Goal: Task Accomplishment & Management: Complete application form

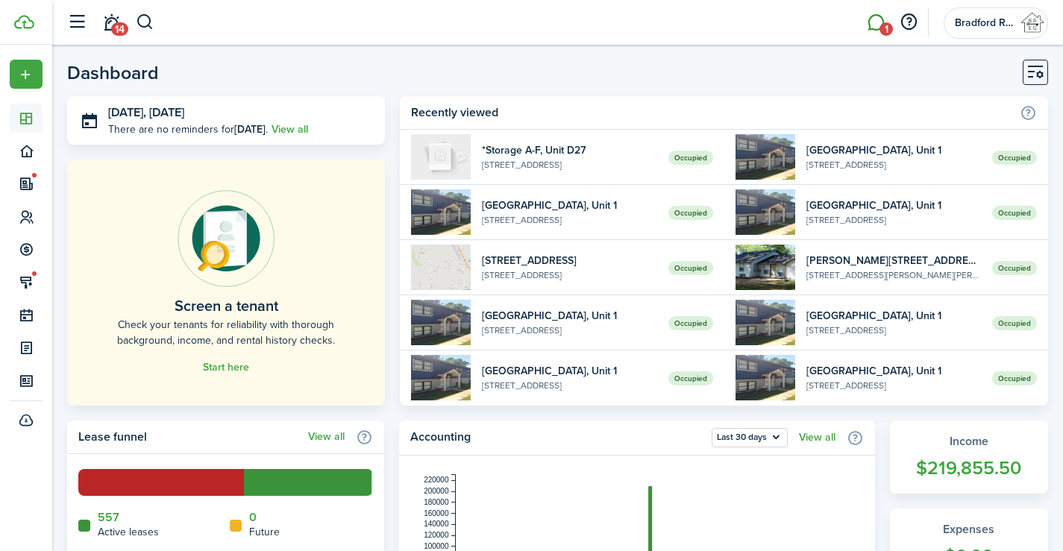
click at [886, 31] on span "1" at bounding box center [886, 28] width 13 height 13
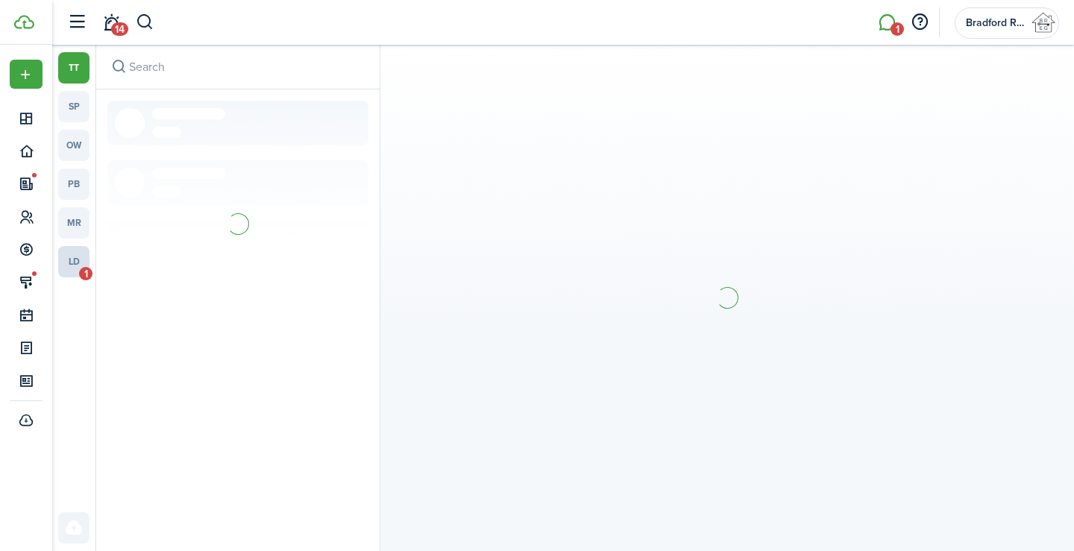
click at [80, 263] on link "ld 1" at bounding box center [73, 261] width 31 height 31
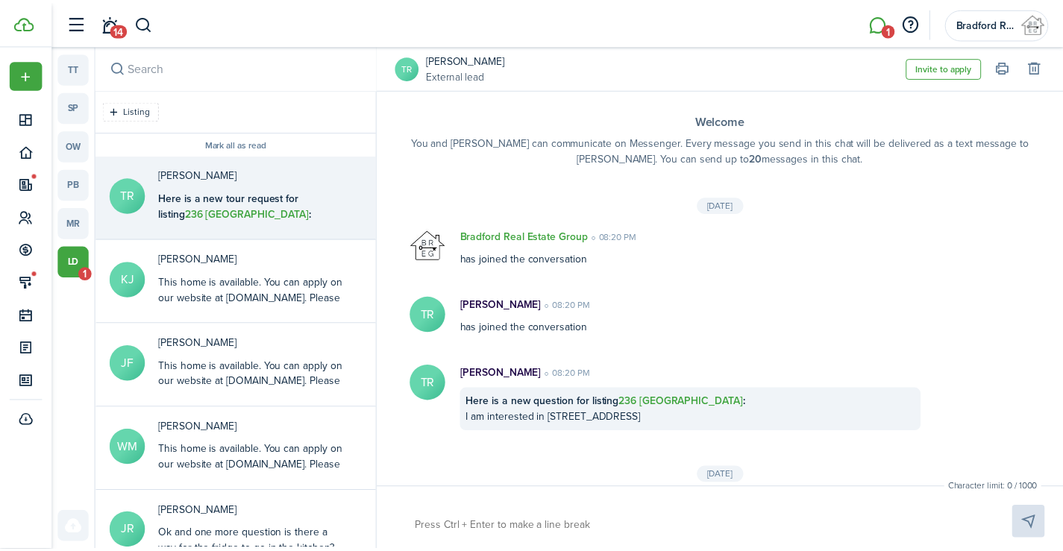
scroll to position [298, 0]
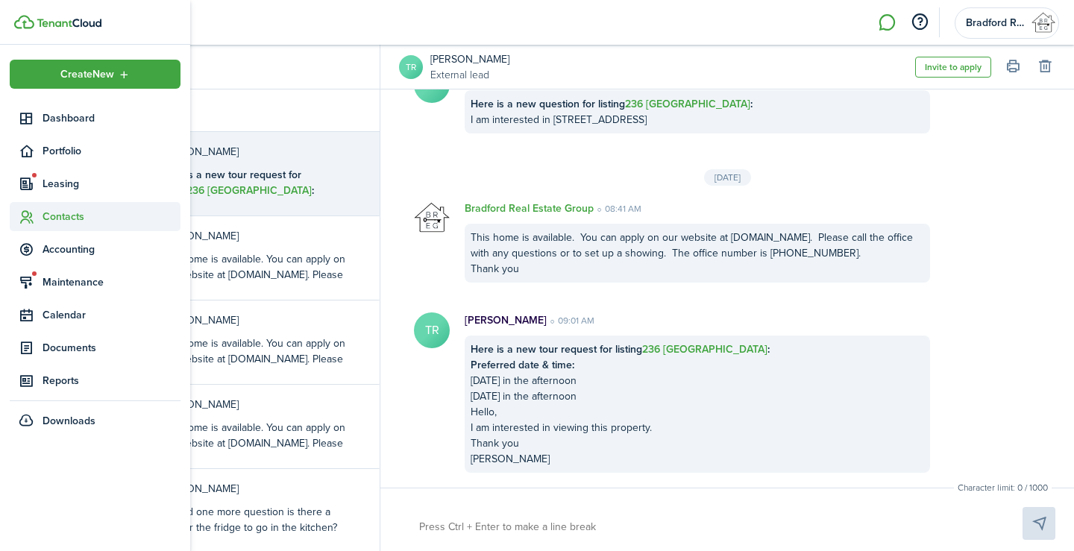
click at [78, 231] on span "Contacts" at bounding box center [95, 216] width 171 height 29
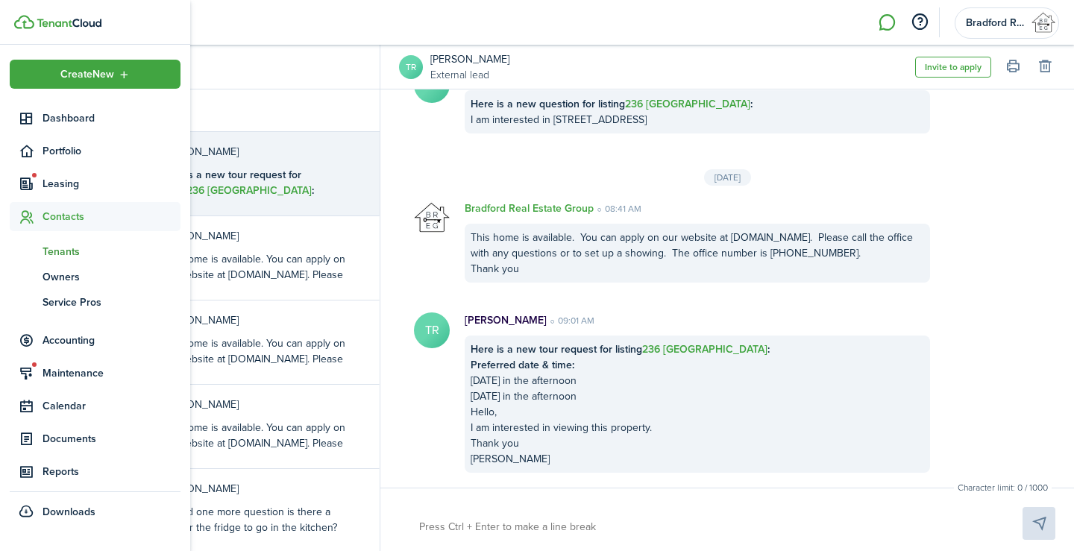
click at [69, 242] on link "tn Tenants" at bounding box center [95, 251] width 171 height 25
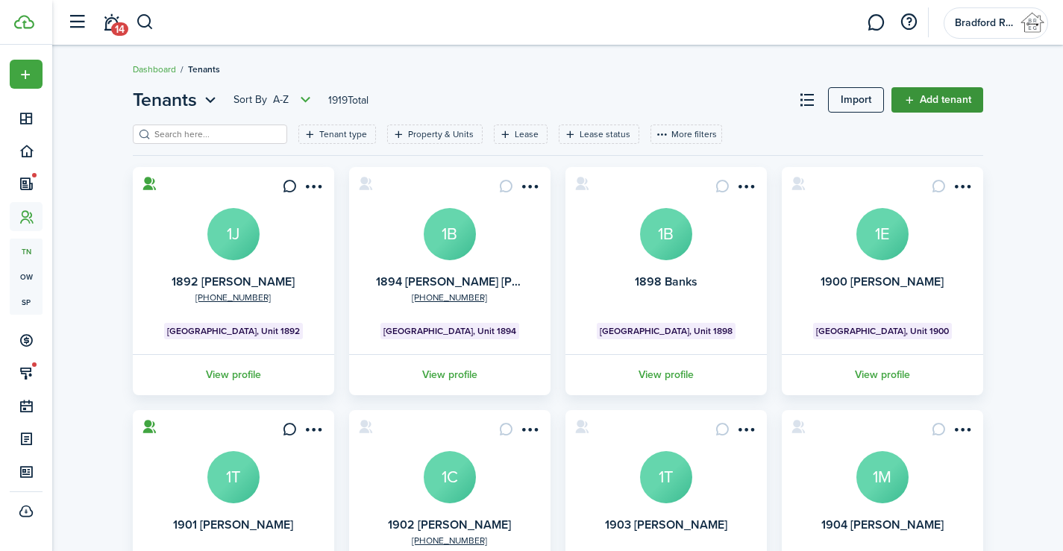
click at [930, 100] on link "Add tenant" at bounding box center [938, 99] width 92 height 25
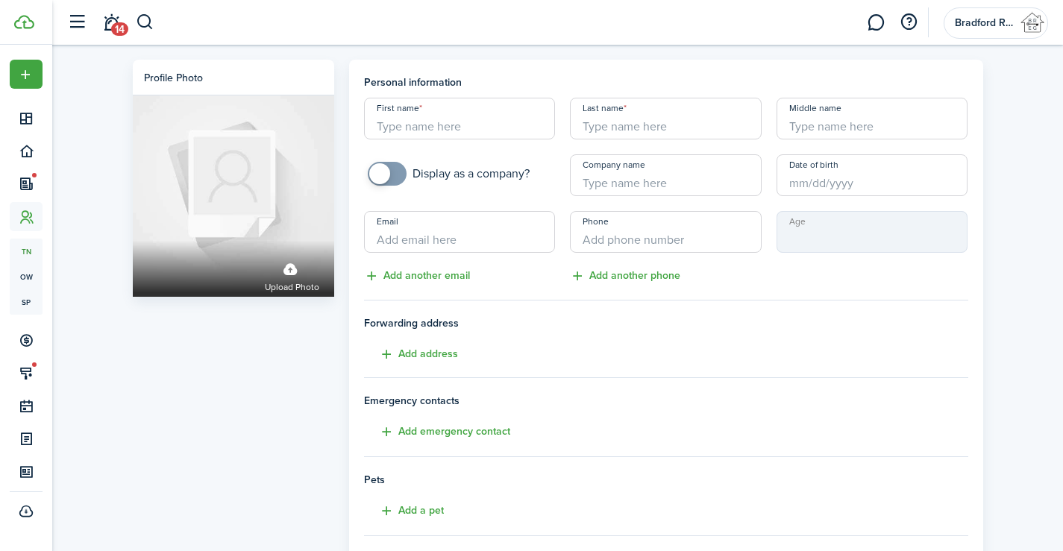
click at [466, 136] on input "First name" at bounding box center [460, 119] width 192 height 42
type input "r"
type input "[PERSON_NAME]"
type input "[EMAIL_ADDRESS][DOMAIN_NAME]"
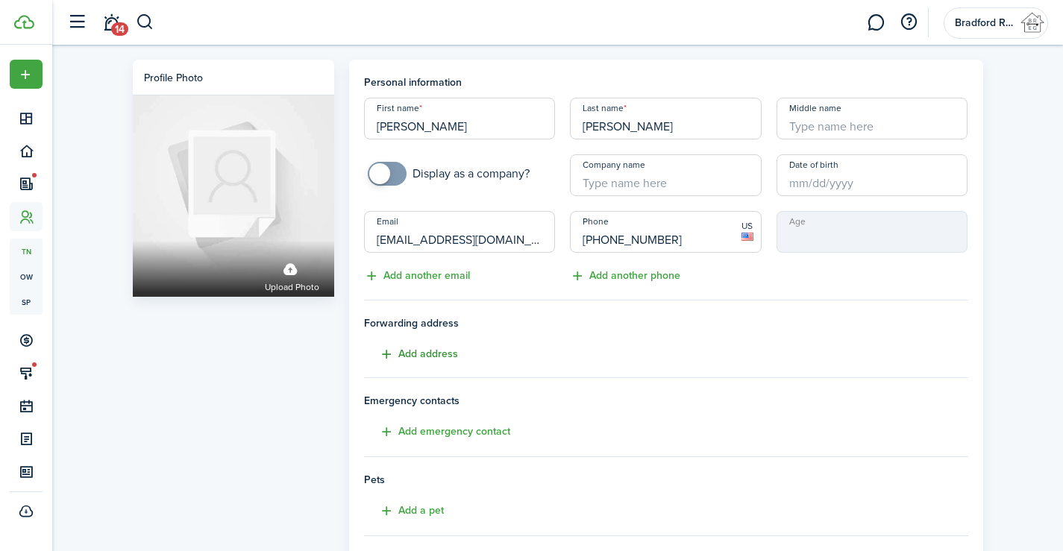
type input "[PHONE_NUMBER]"
click at [406, 347] on button "Add address" at bounding box center [411, 354] width 94 height 17
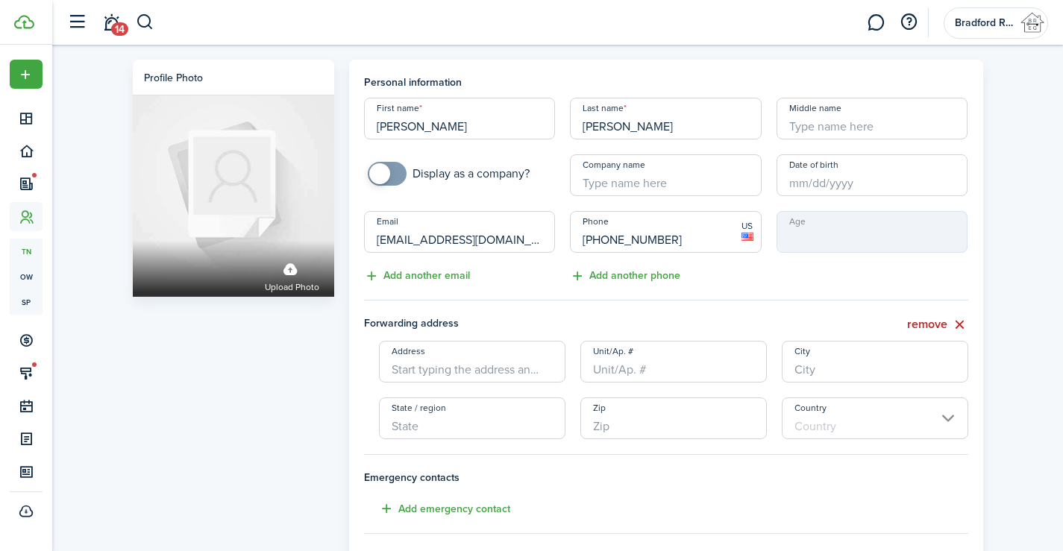
click at [489, 372] on input "Address" at bounding box center [472, 362] width 187 height 42
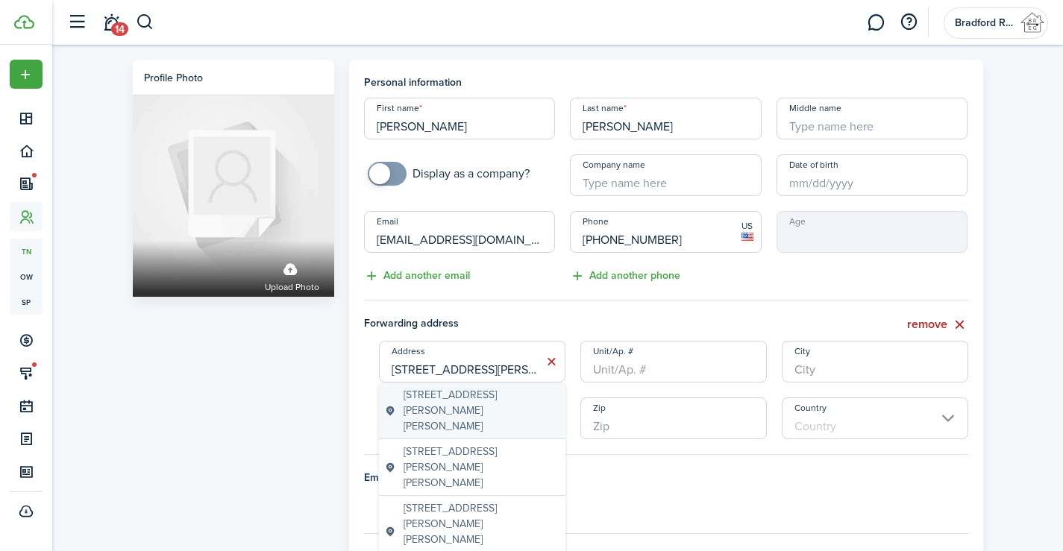
click at [491, 404] on span "[STREET_ADDRESS][PERSON_NAME][PERSON_NAME]" at bounding box center [482, 410] width 156 height 47
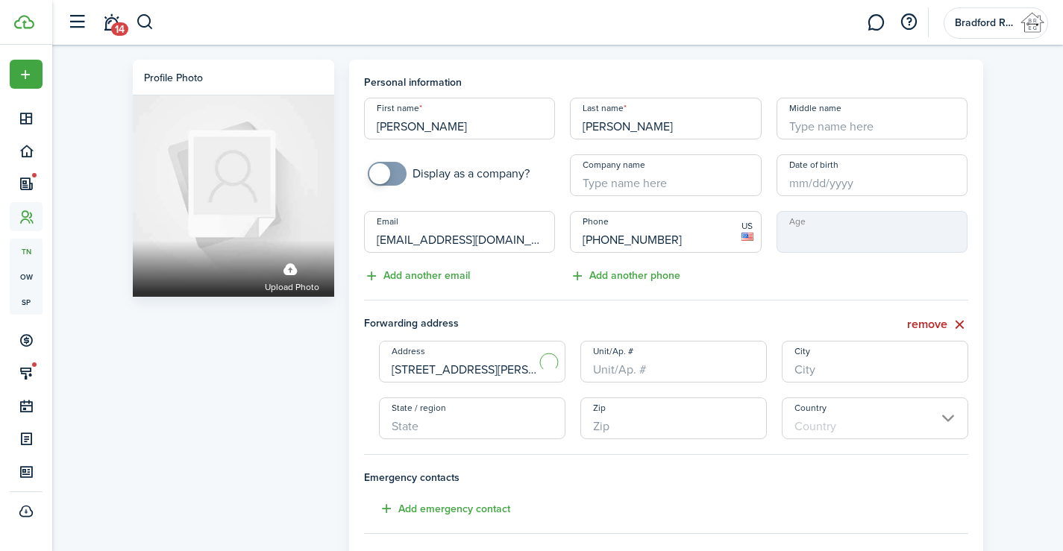
type input "[STREET_ADDRESS][PERSON_NAME]"
type input "Montevallo"
type input "AL"
type input "35115"
type input "[GEOGRAPHIC_DATA]"
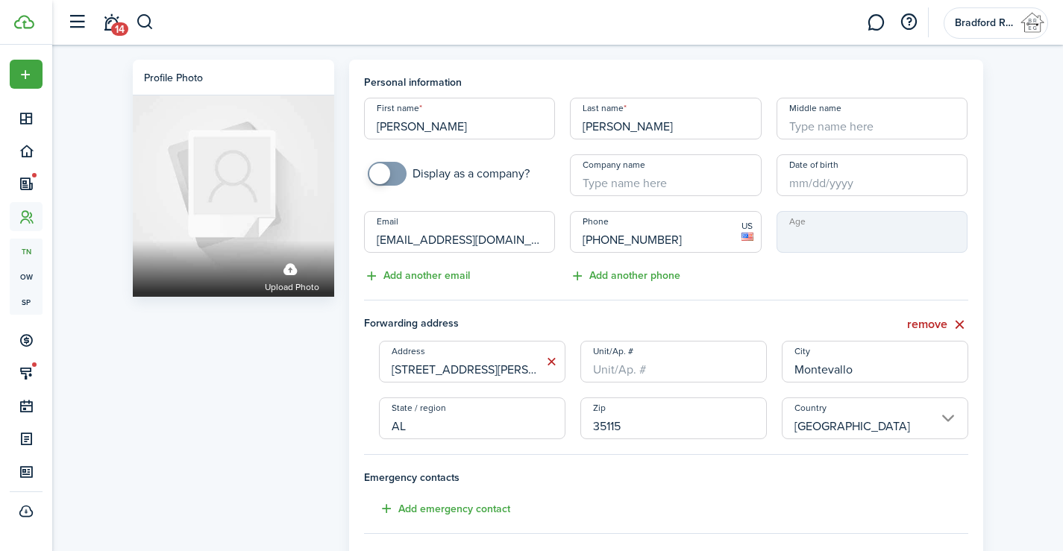
scroll to position [342, 0]
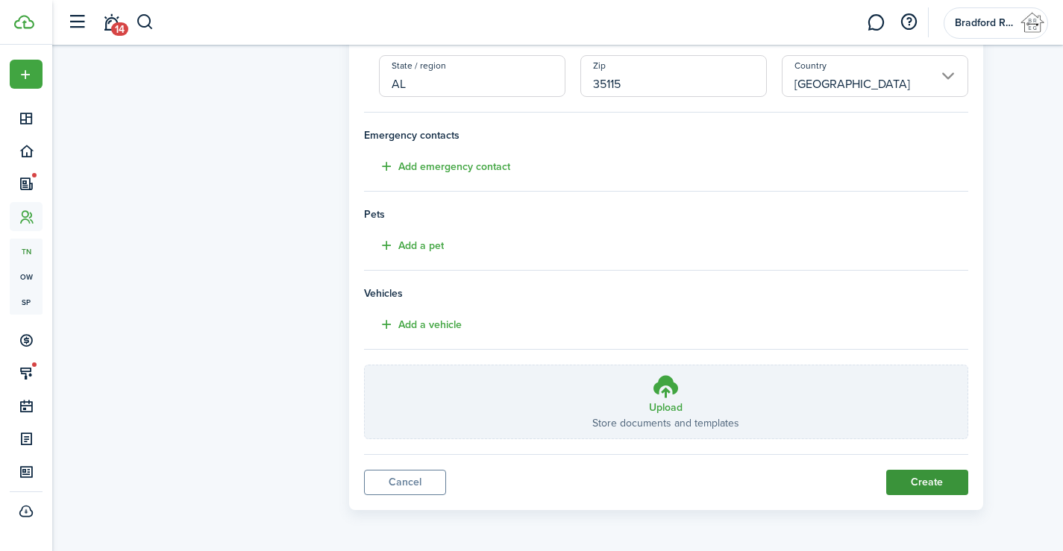
click at [915, 475] on button "Create" at bounding box center [927, 482] width 82 height 25
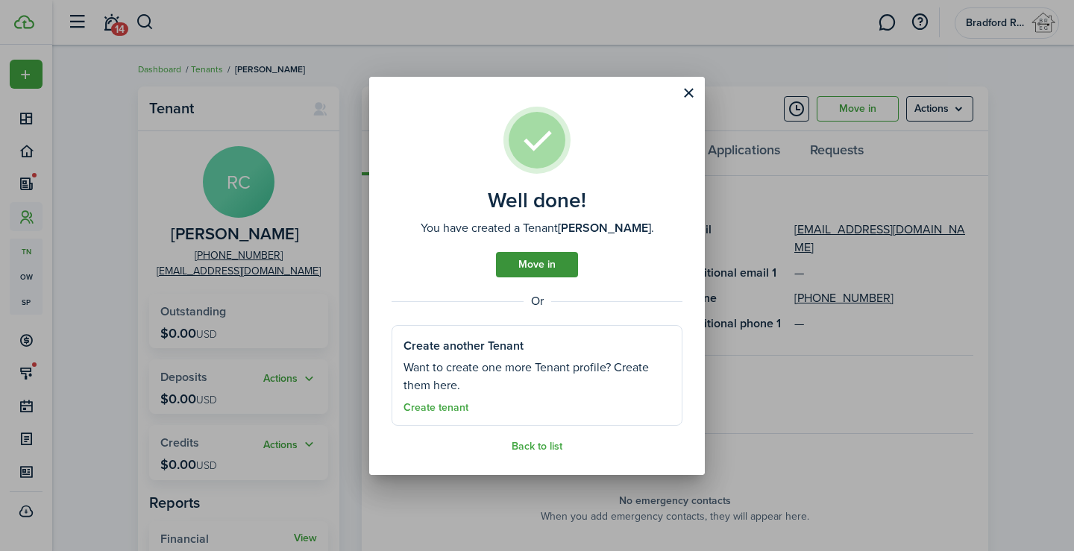
click at [532, 257] on link "Move in" at bounding box center [537, 264] width 82 height 25
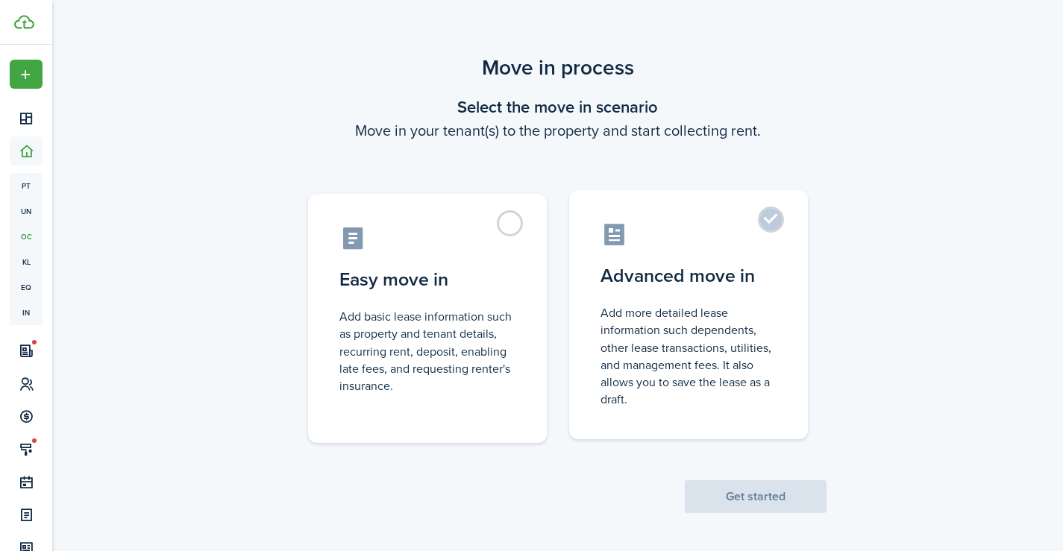
click at [718, 350] on control-radio-card-description "Add more detailed lease information such dependents, other lease transactions, …" at bounding box center [689, 356] width 176 height 104
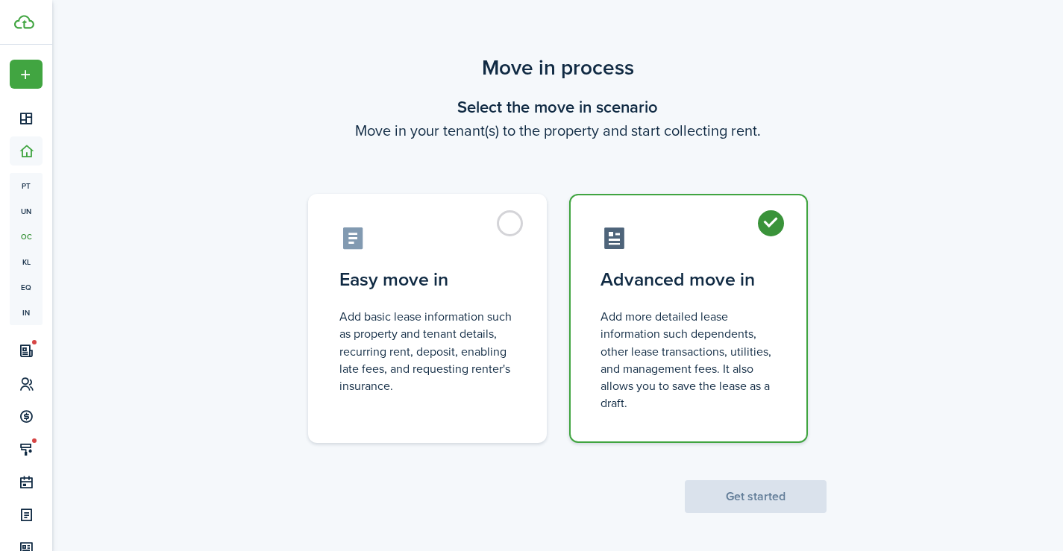
radio input "true"
click at [790, 490] on button "Get started" at bounding box center [756, 496] width 142 height 33
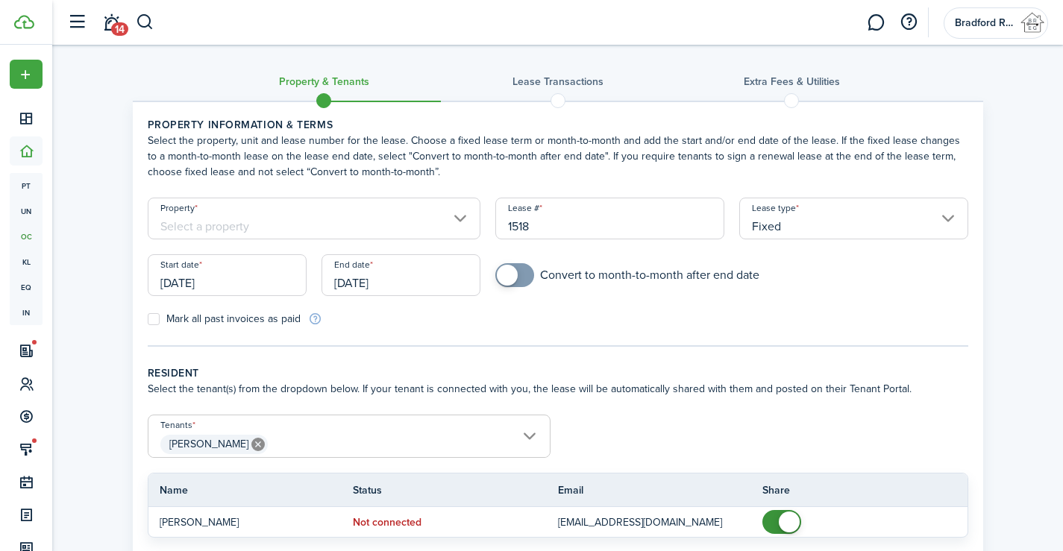
click at [267, 268] on input "[DATE]" at bounding box center [227, 275] width 159 height 42
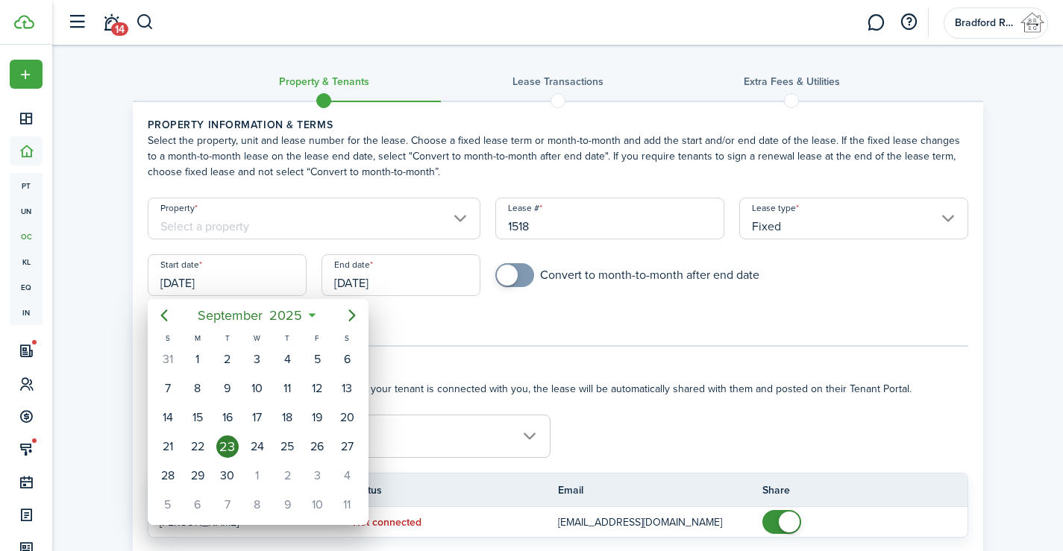
click at [404, 216] on div at bounding box center [532, 276] width 1302 height 790
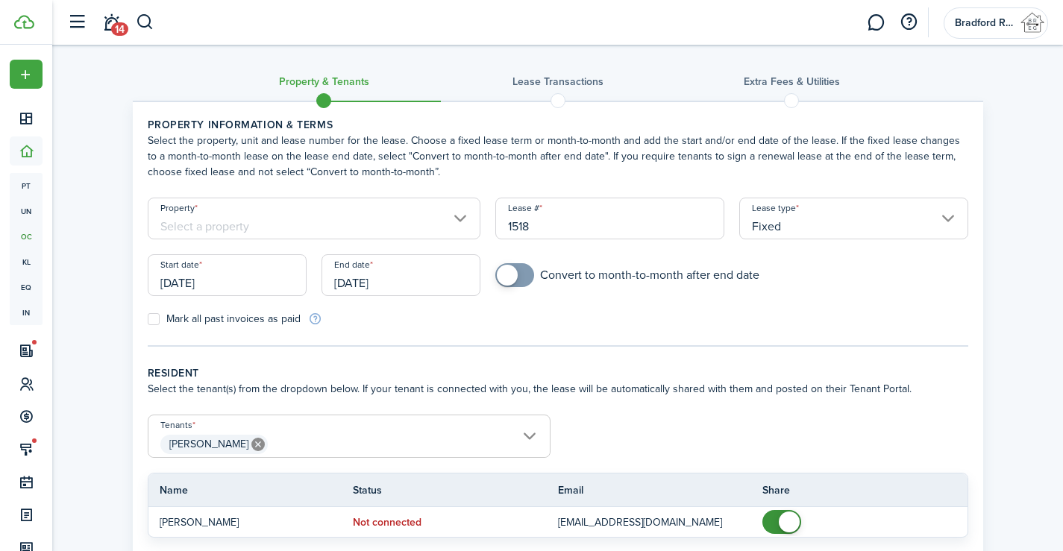
click at [401, 216] on input "Property" at bounding box center [314, 219] width 333 height 42
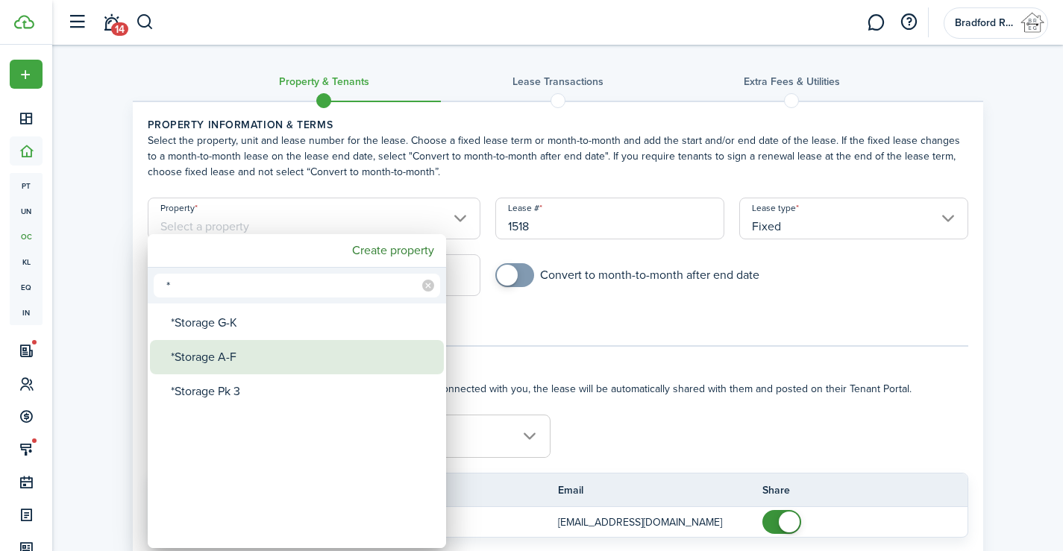
type input "*"
click at [248, 351] on div "*Storage A-F" at bounding box center [303, 357] width 264 height 34
type input "*Storage A-F"
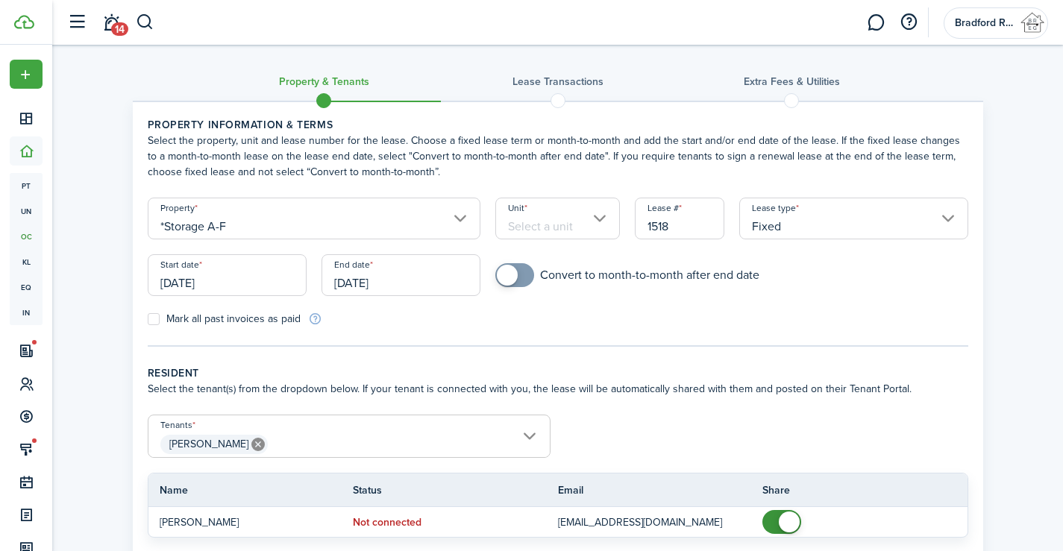
click at [550, 217] on input "Unit" at bounding box center [557, 219] width 125 height 42
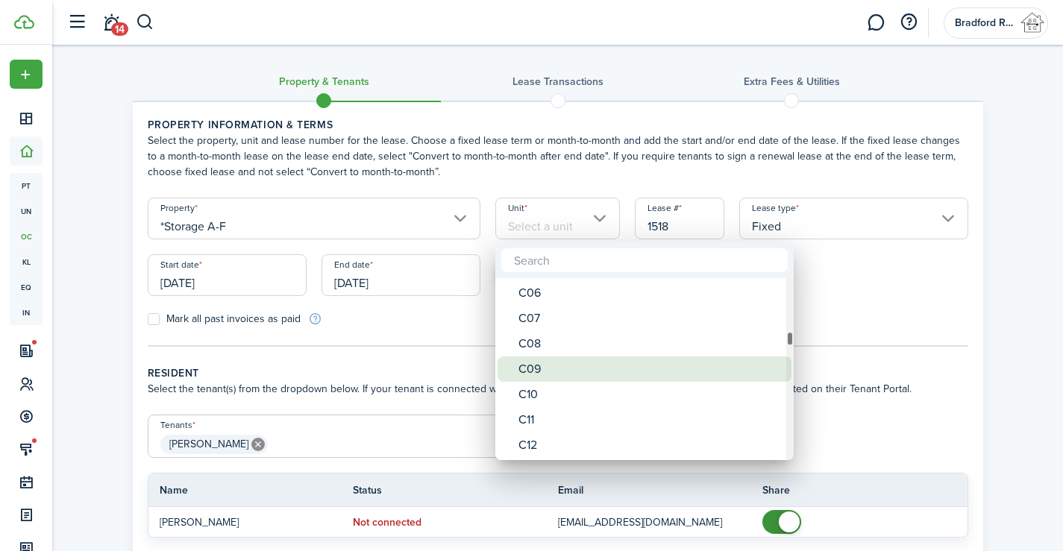
click at [545, 372] on div "C09" at bounding box center [651, 369] width 264 height 25
type input "C09"
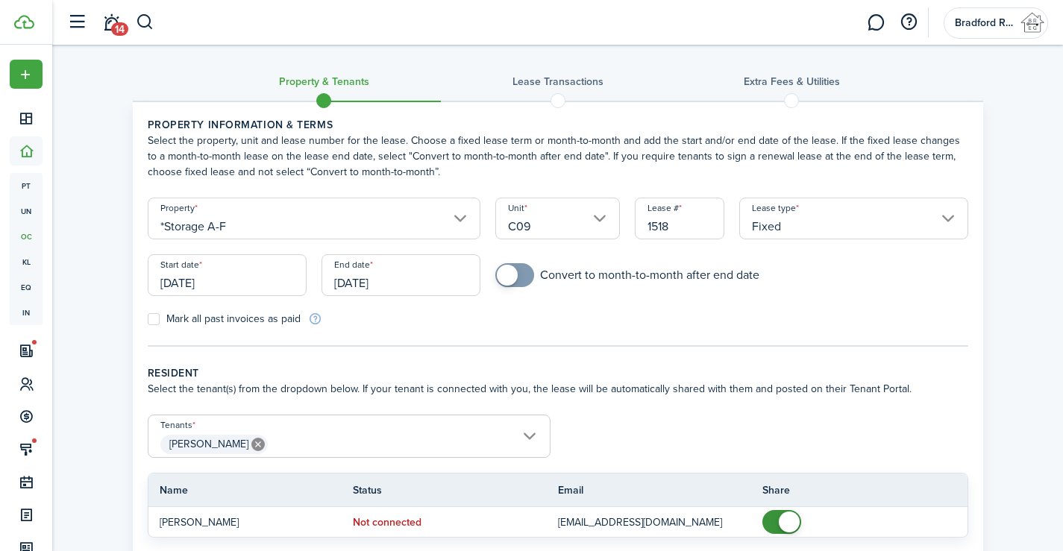
click at [877, 227] on input "Fixed" at bounding box center [853, 219] width 229 height 42
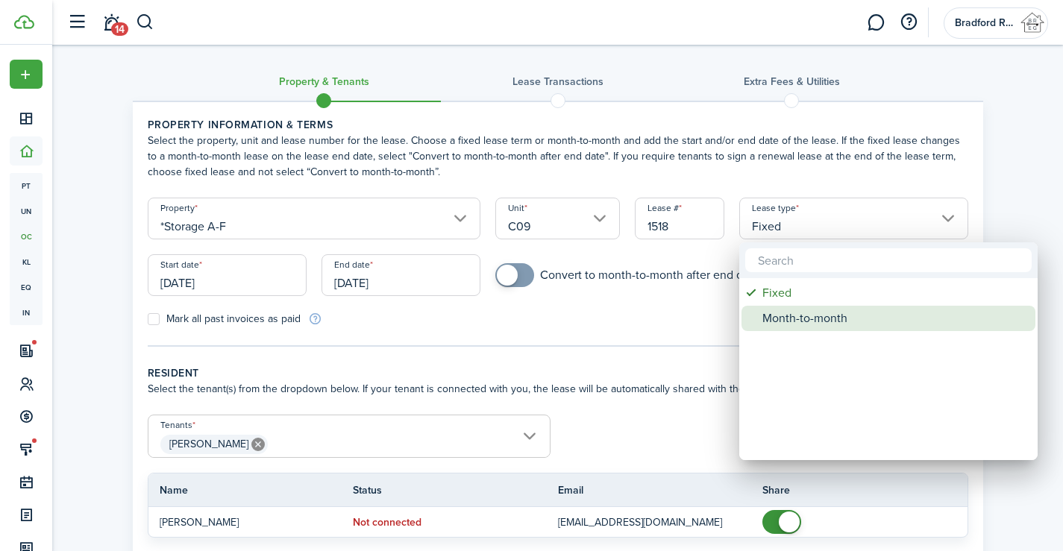
click at [813, 320] on div "Month-to-month" at bounding box center [894, 318] width 264 height 25
type input "Month-to-month"
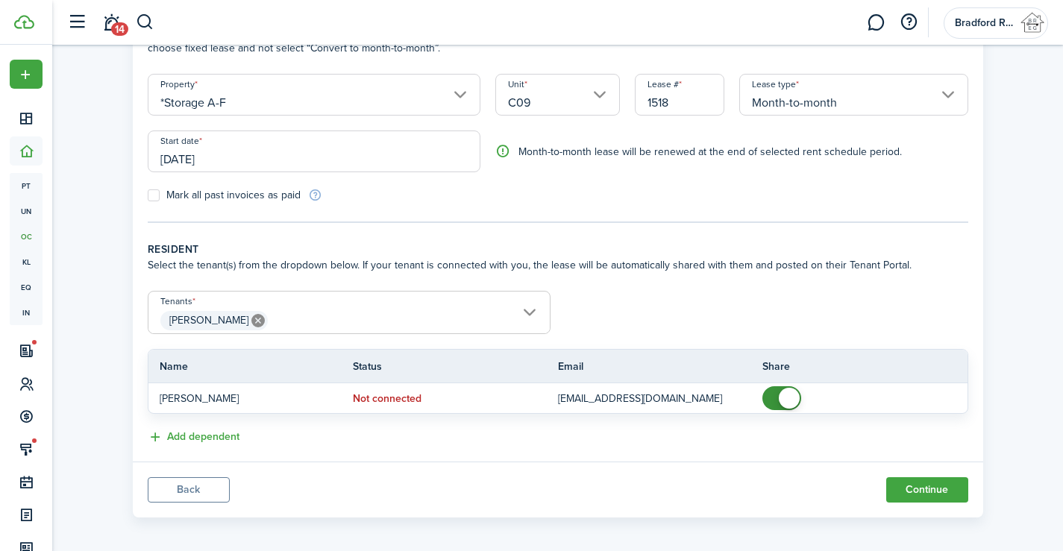
scroll to position [131, 0]
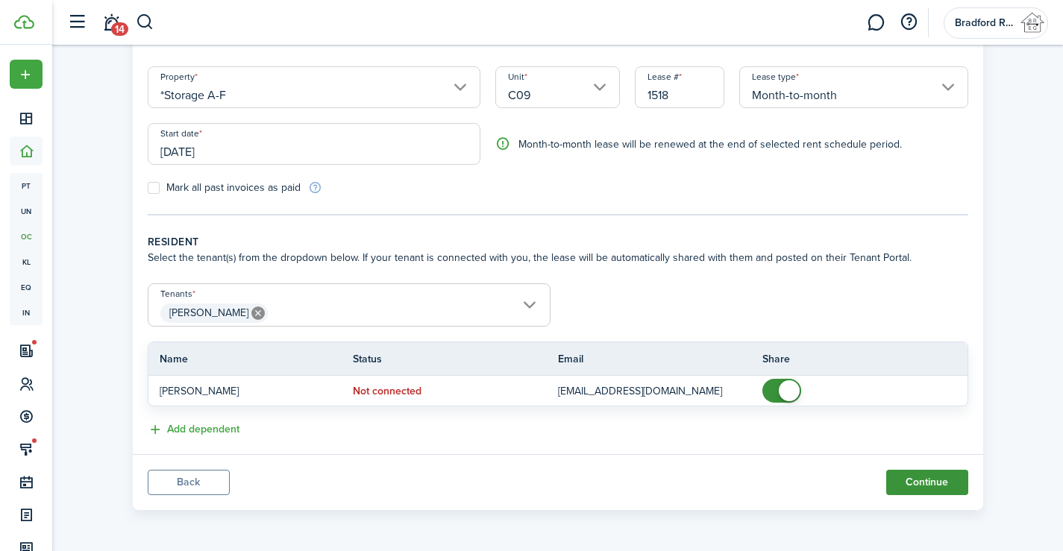
click at [927, 487] on button "Continue" at bounding box center [927, 482] width 82 height 25
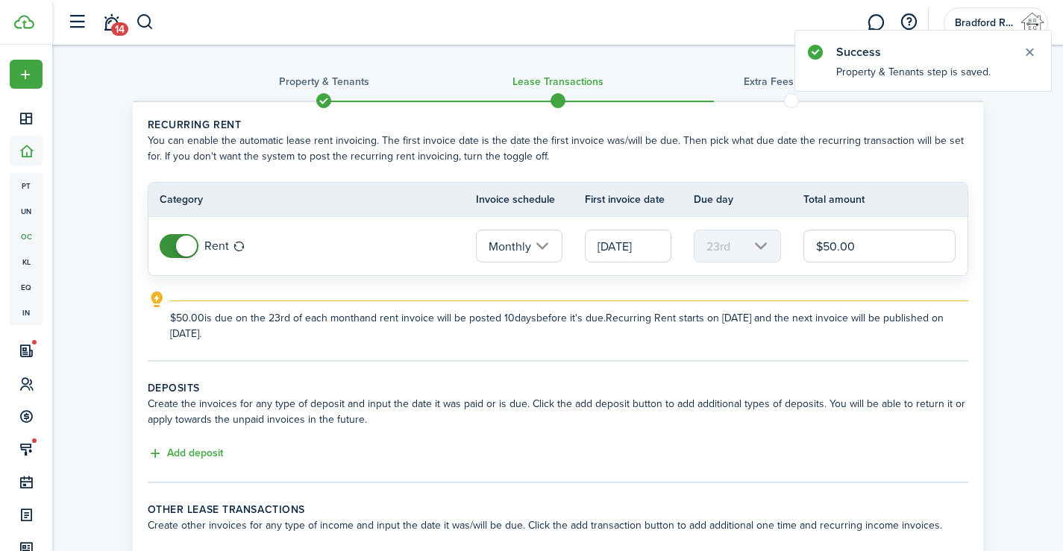
click at [651, 248] on input "[DATE]" at bounding box center [628, 246] width 87 height 33
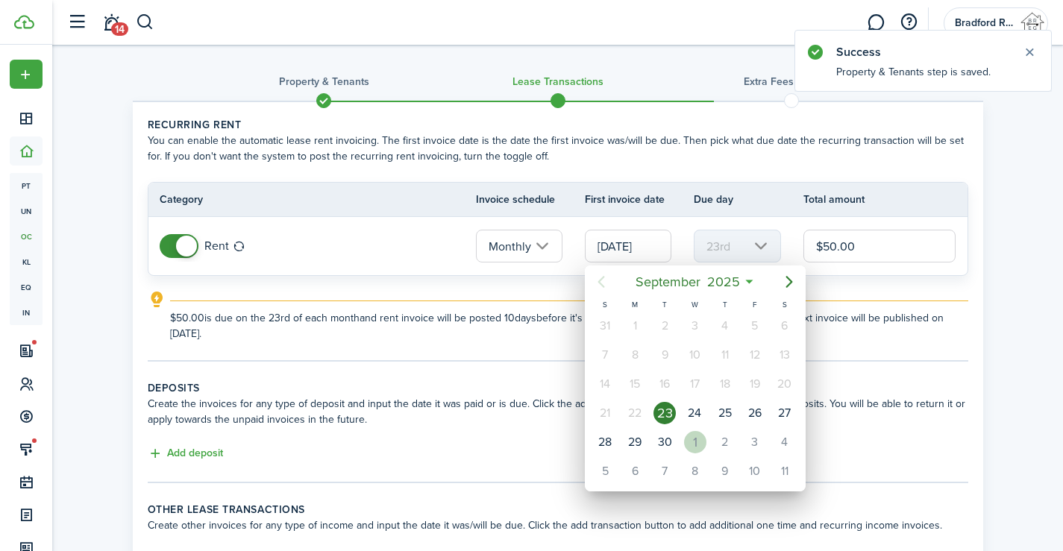
click at [682, 442] on div "[DATE]" at bounding box center [695, 442] width 30 height 28
type input "[DATE]"
type input "1st"
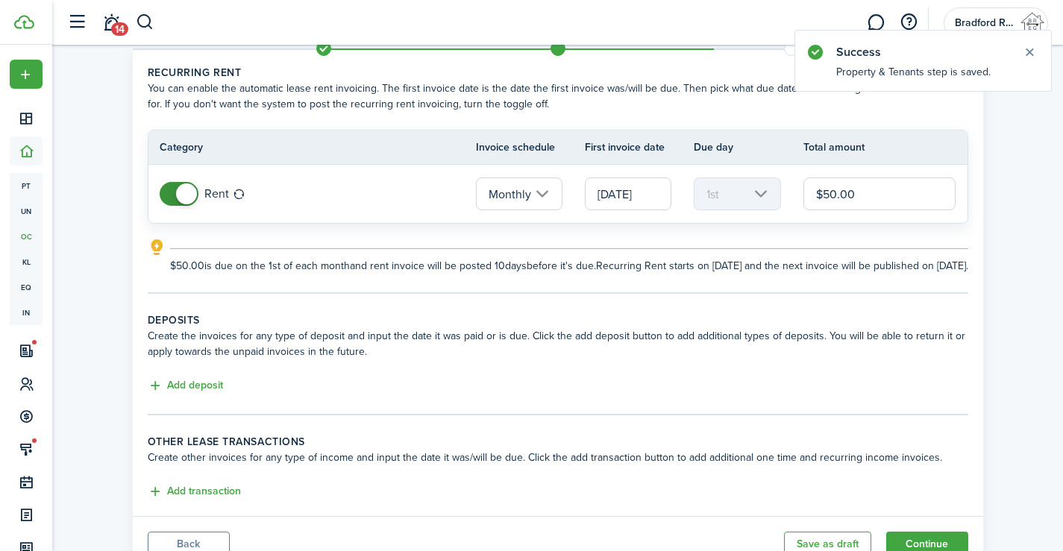
scroll to position [130, 0]
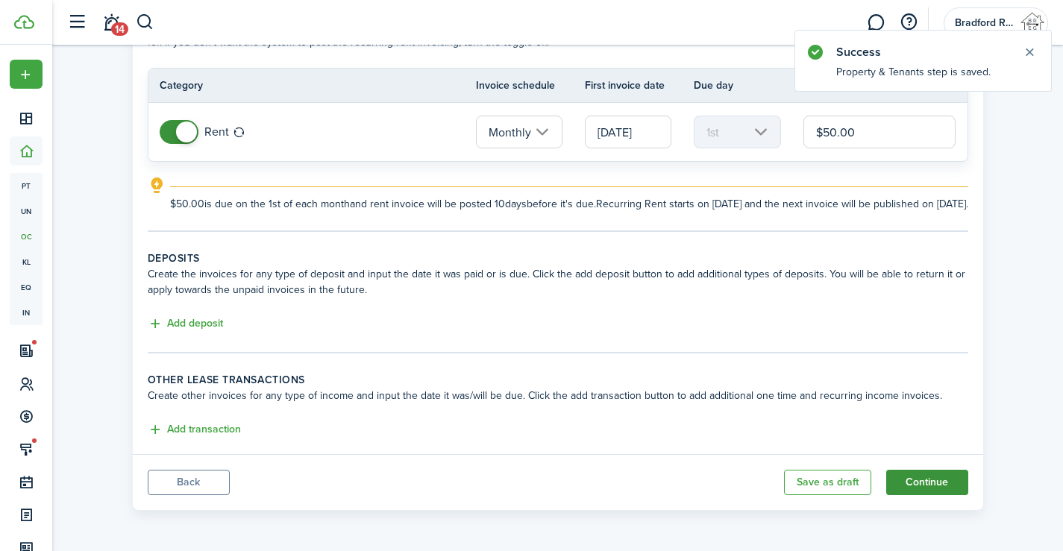
click at [930, 479] on button "Continue" at bounding box center [927, 482] width 82 height 25
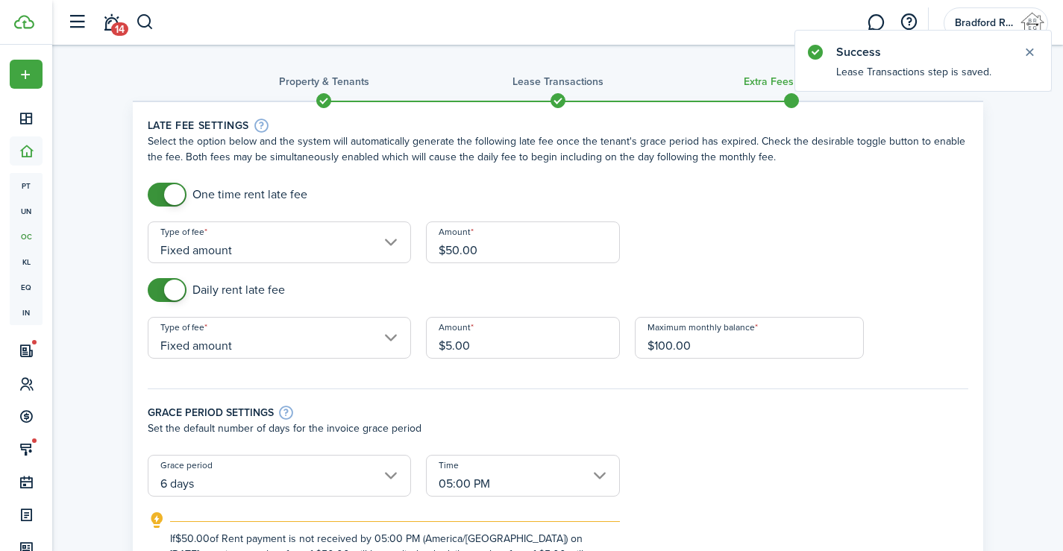
click at [260, 472] on input "6 days" at bounding box center [279, 476] width 263 height 42
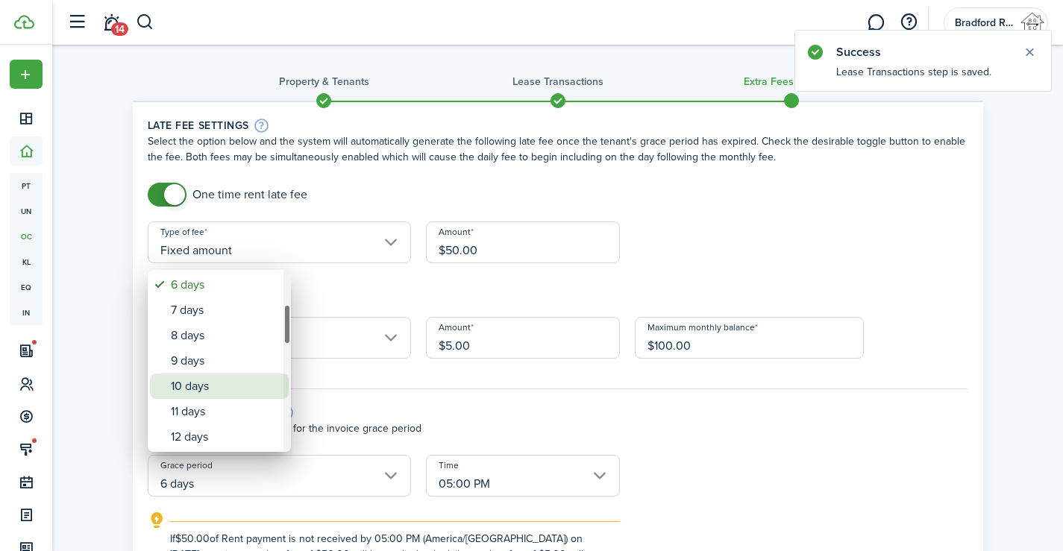
click at [218, 381] on div "10 days" at bounding box center [225, 386] width 109 height 25
type input "10 days"
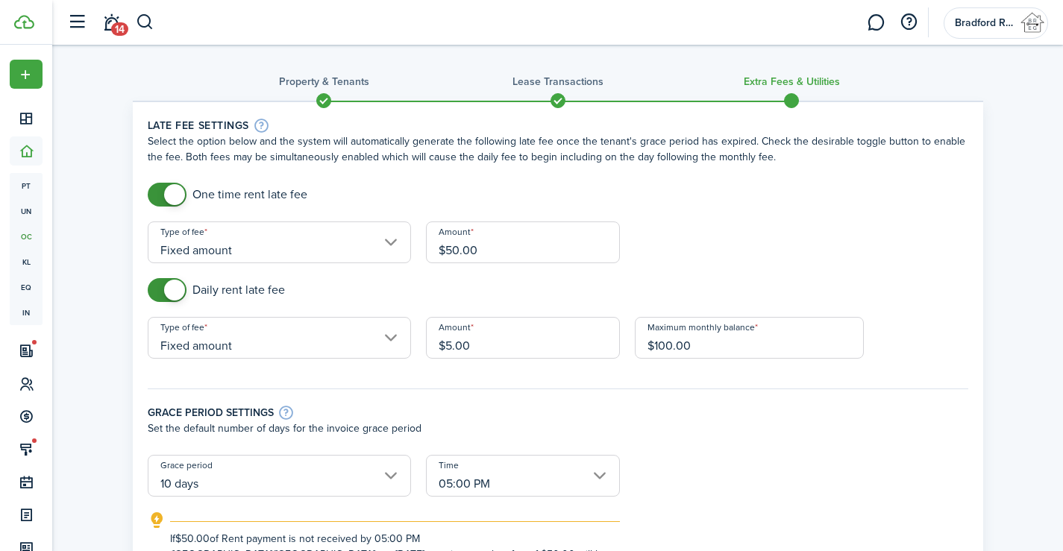
checkbox input "false"
click at [173, 296] on span at bounding box center [174, 290] width 21 height 21
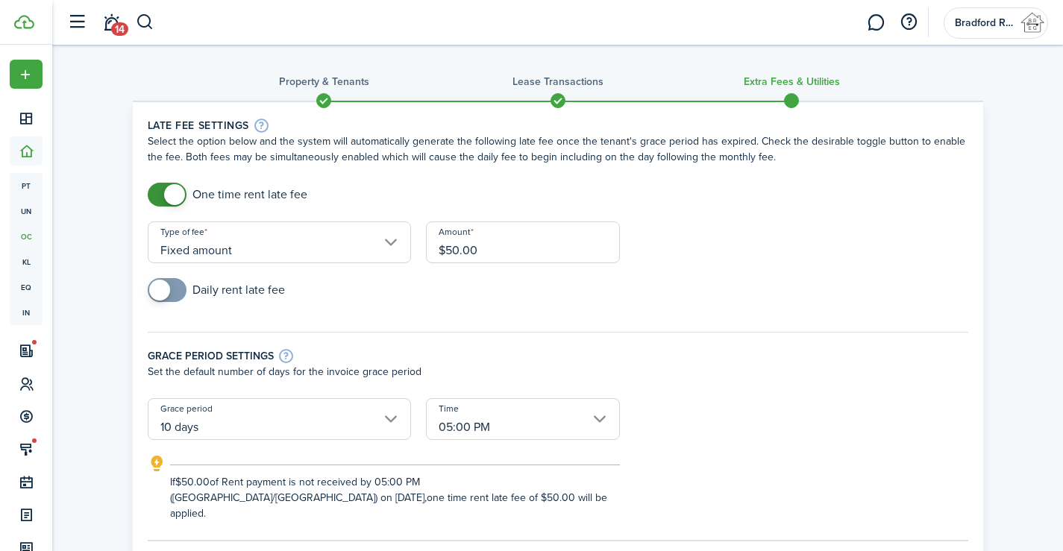
click at [460, 247] on input "$50.00" at bounding box center [523, 243] width 194 height 42
type input "$35.00"
drag, startPoint x: 616, startPoint y: 367, endPoint x: 601, endPoint y: 346, distance: 26.1
click at [616, 367] on p "Set the default number of days for the invoice grace period" at bounding box center [558, 372] width 821 height 16
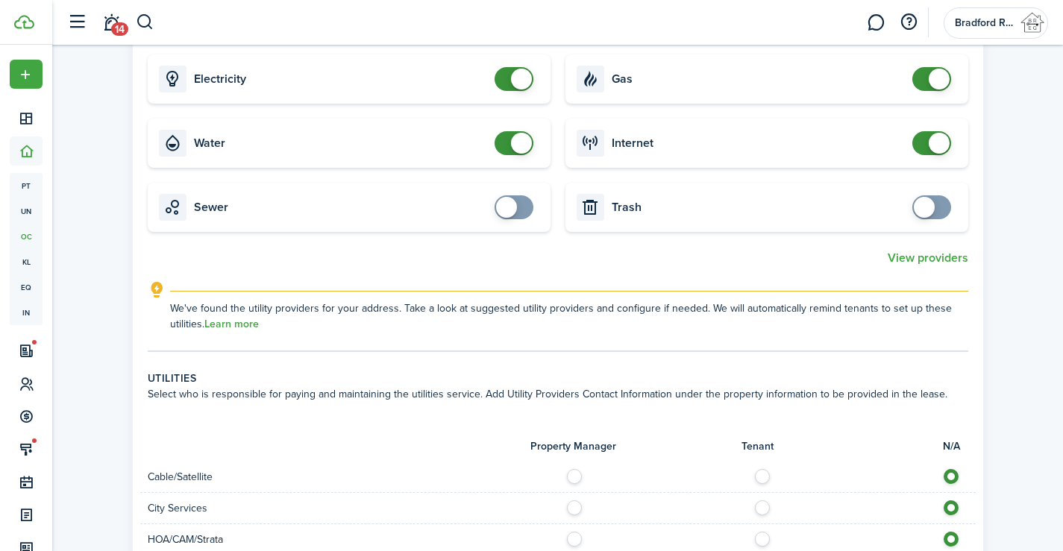
scroll to position [671, 0]
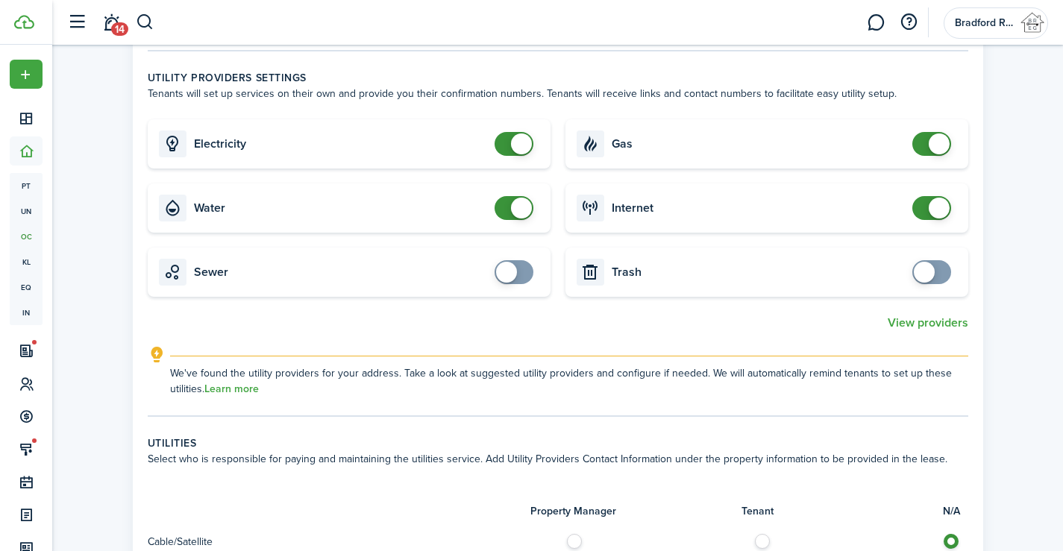
checkbox input "false"
click at [931, 198] on span at bounding box center [939, 208] width 21 height 21
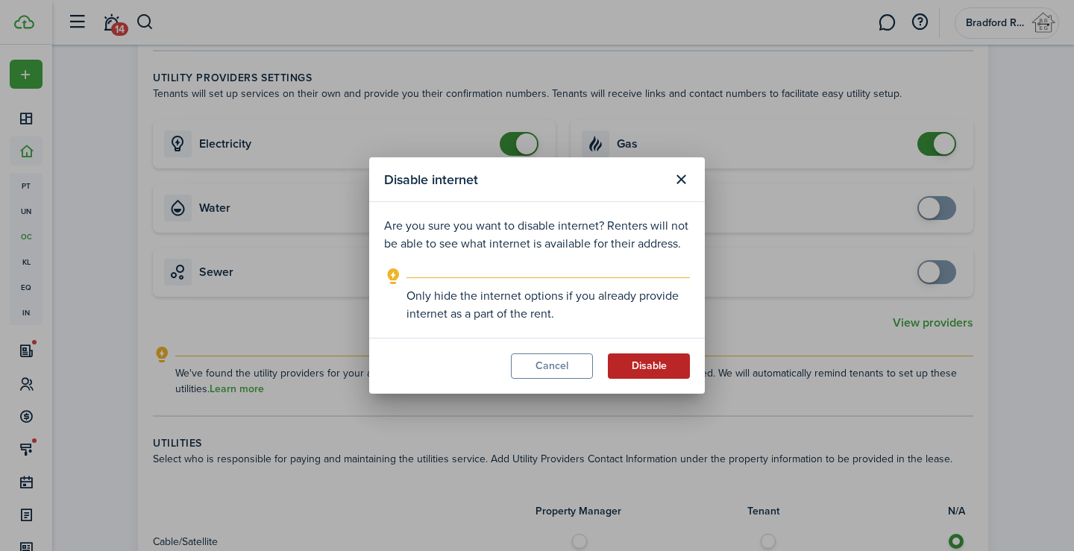
click at [664, 358] on button "Disable" at bounding box center [649, 366] width 82 height 25
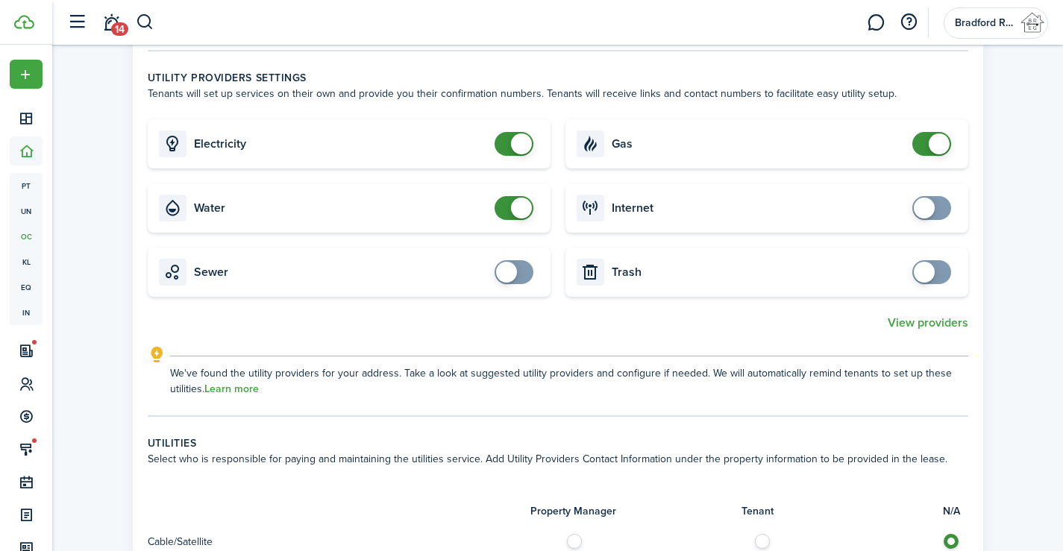
checkbox input "false"
click at [940, 134] on span at bounding box center [939, 144] width 21 height 21
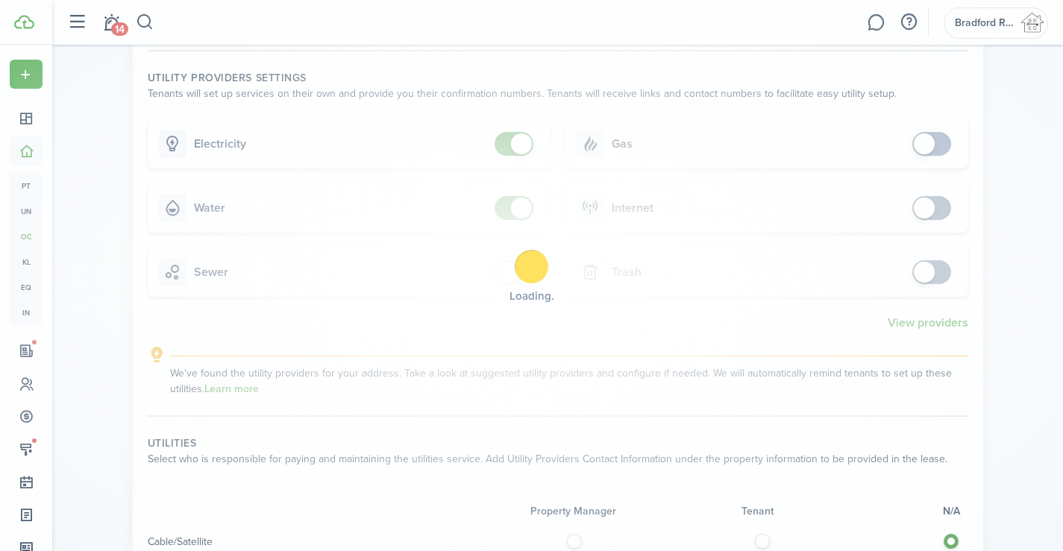
checkbox input "false"
click at [523, 134] on span at bounding box center [521, 144] width 21 height 21
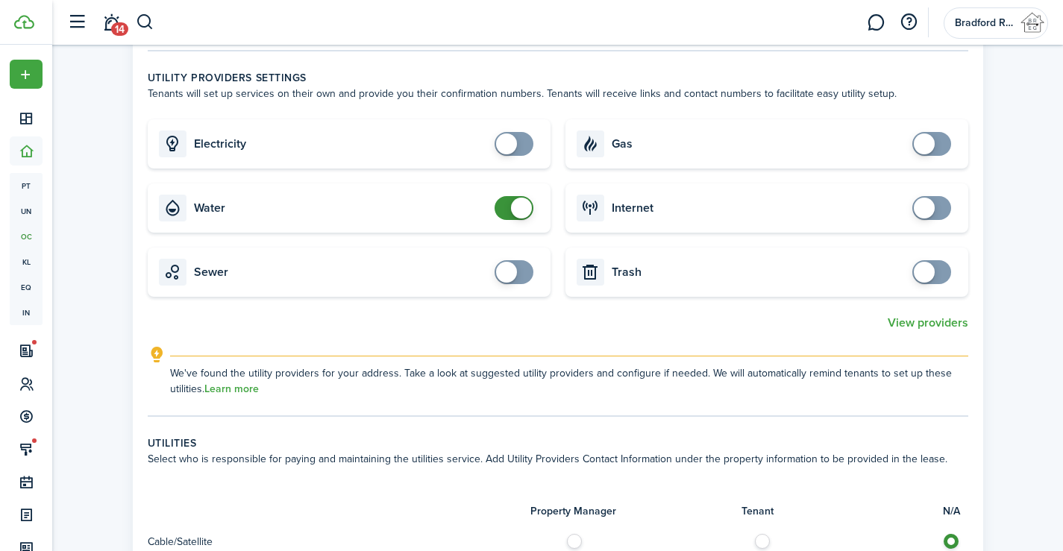
checkbox input "false"
click at [510, 196] on span at bounding box center [514, 208] width 15 height 24
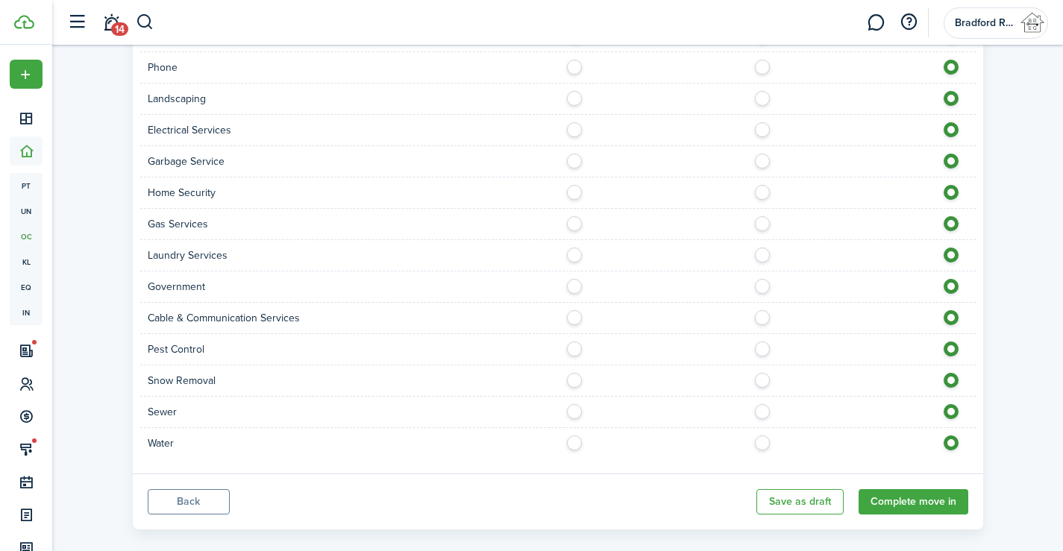
scroll to position [1275, 0]
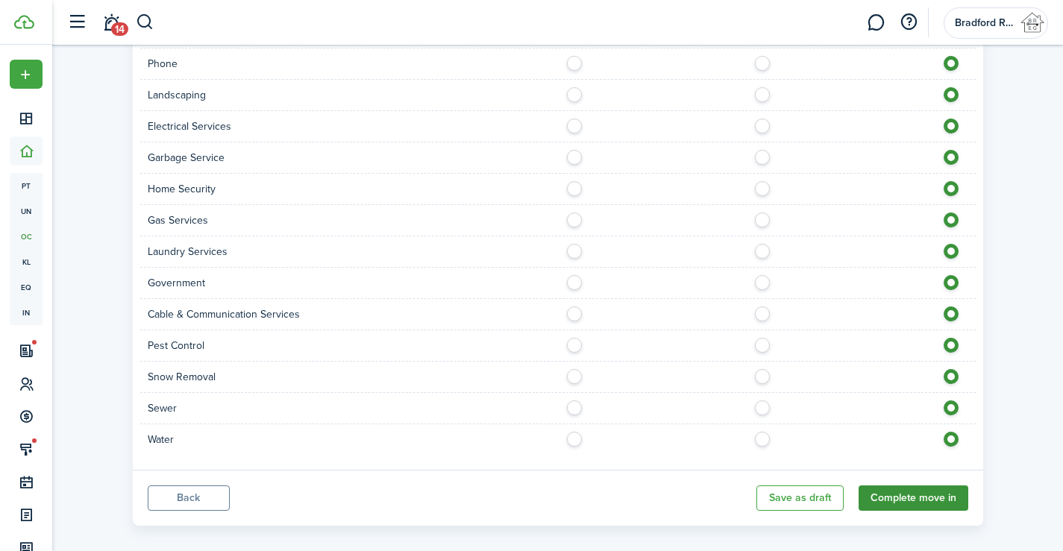
click at [930, 486] on button "Complete move in" at bounding box center [914, 498] width 110 height 25
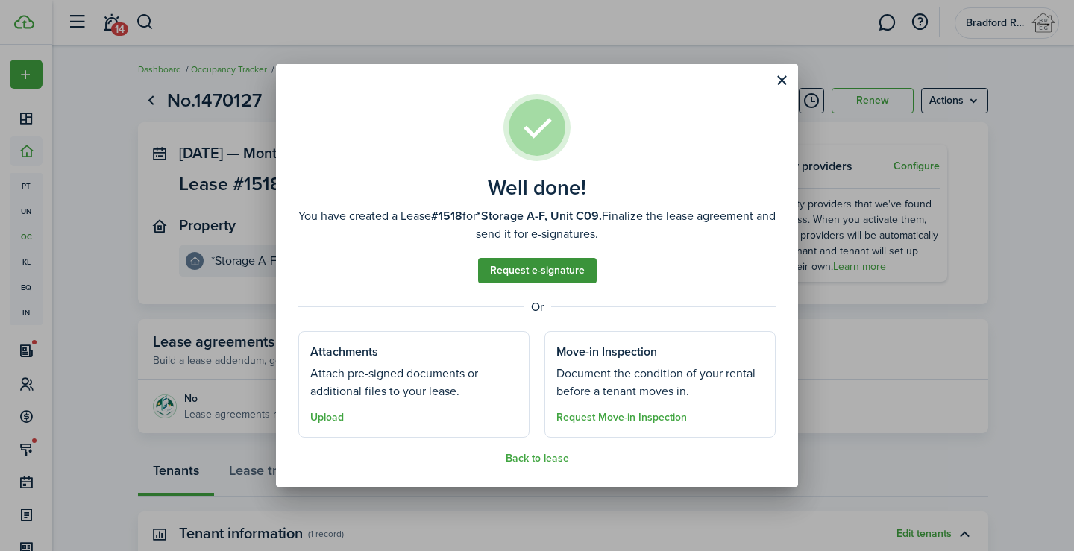
click at [513, 272] on link "Request e-signature" at bounding box center [537, 270] width 119 height 25
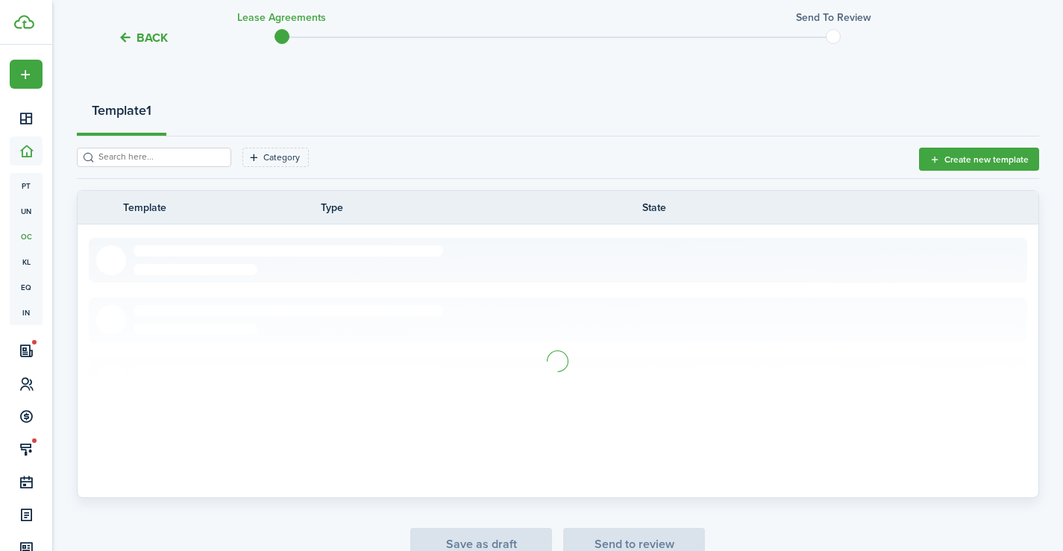
scroll to position [222, 0]
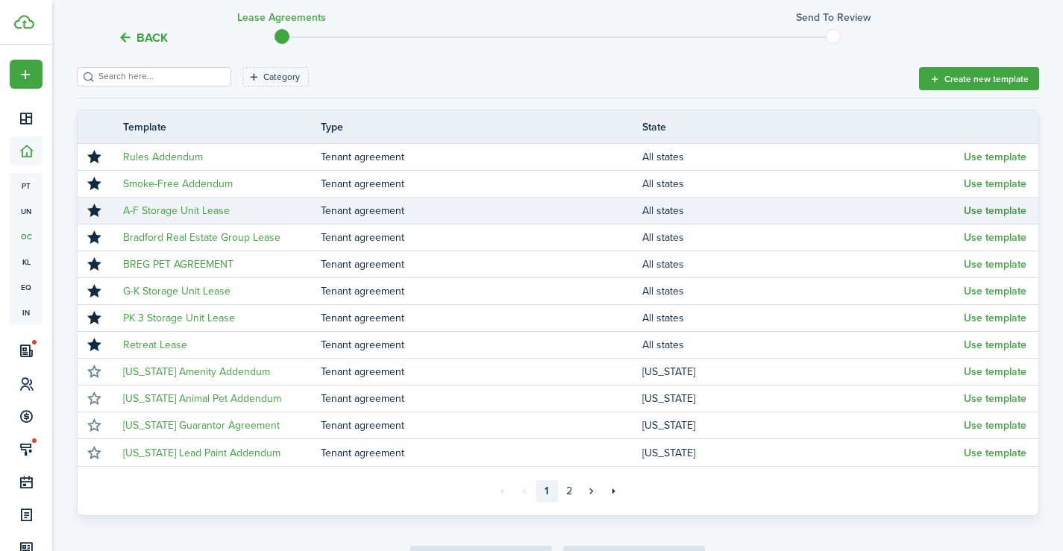
click at [968, 210] on button "Use template" at bounding box center [995, 211] width 63 height 12
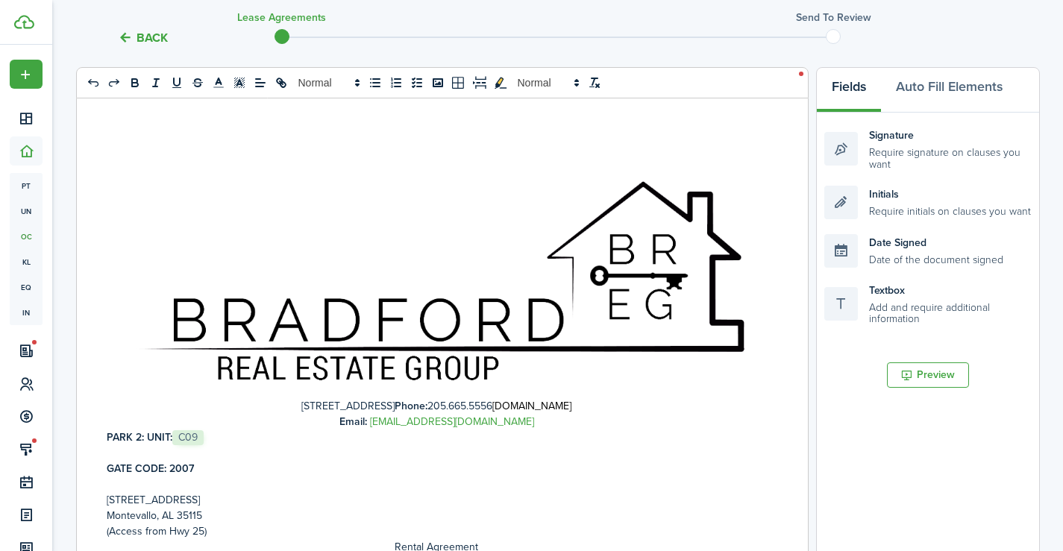
scroll to position [224, 0]
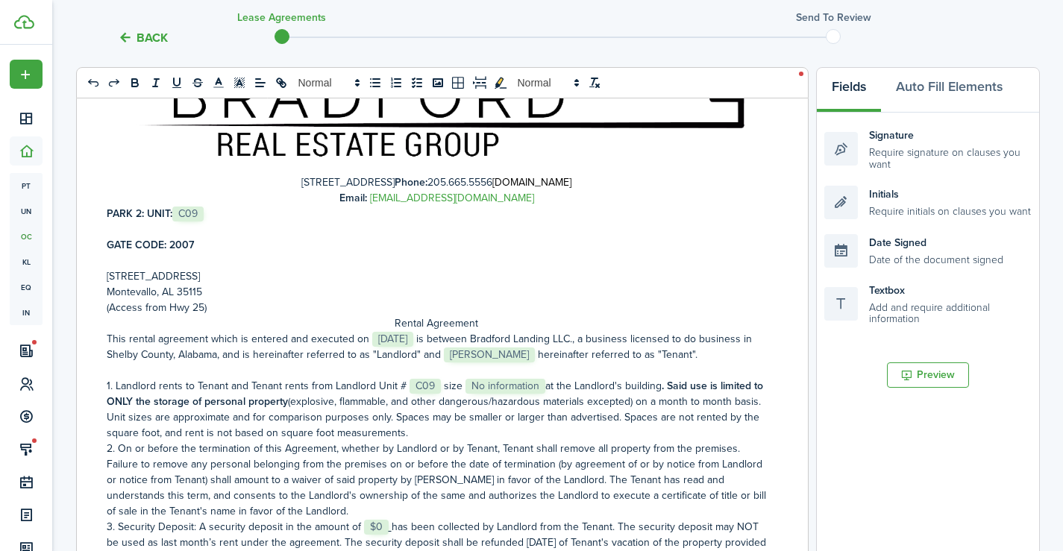
click at [536, 383] on span "No information" at bounding box center [506, 386] width 80 height 15
click at [541, 382] on p "1. Landlord rents to Tenant and Tenant rents from Landlord Unit # ﻿ C09 ﻿ size …" at bounding box center [437, 409] width 660 height 63
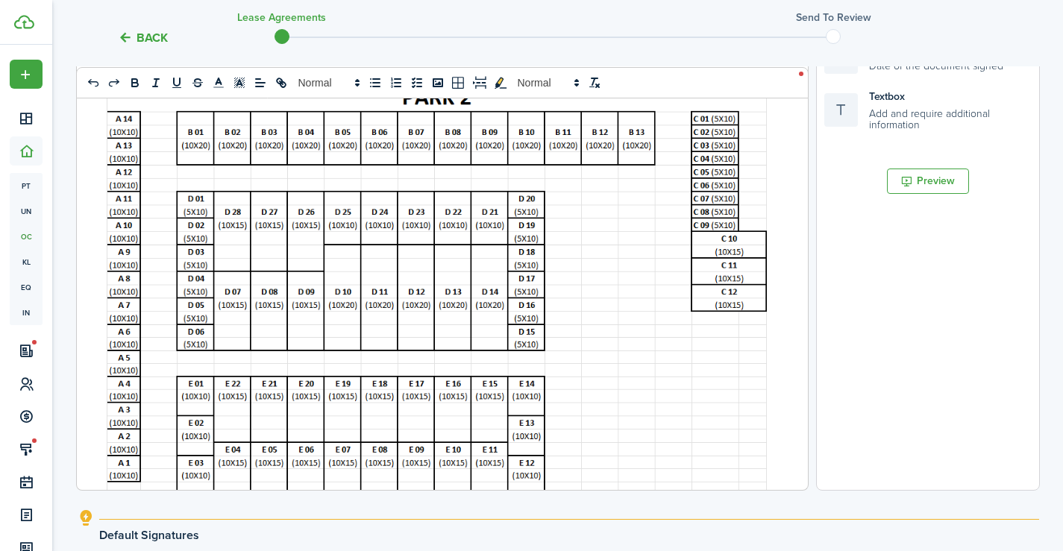
scroll to position [609, 0]
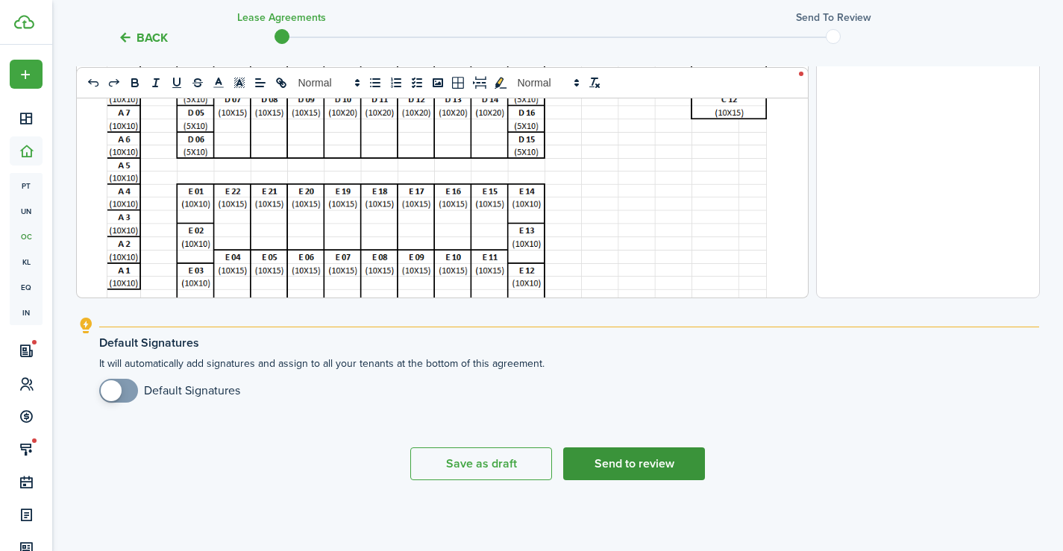
click at [660, 470] on button "Send to review" at bounding box center [634, 464] width 142 height 33
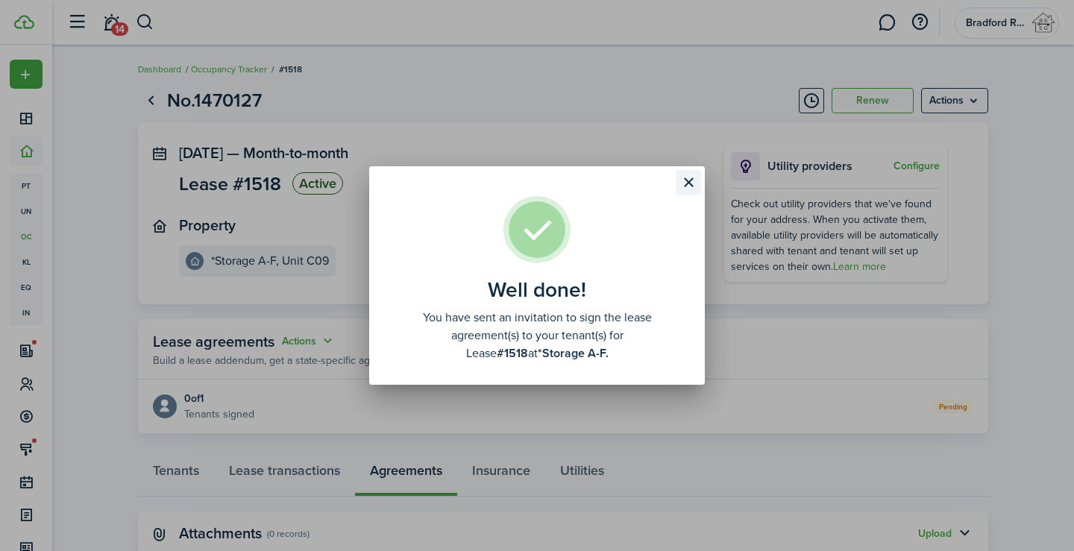
click at [687, 183] on button "Close modal" at bounding box center [688, 182] width 25 height 25
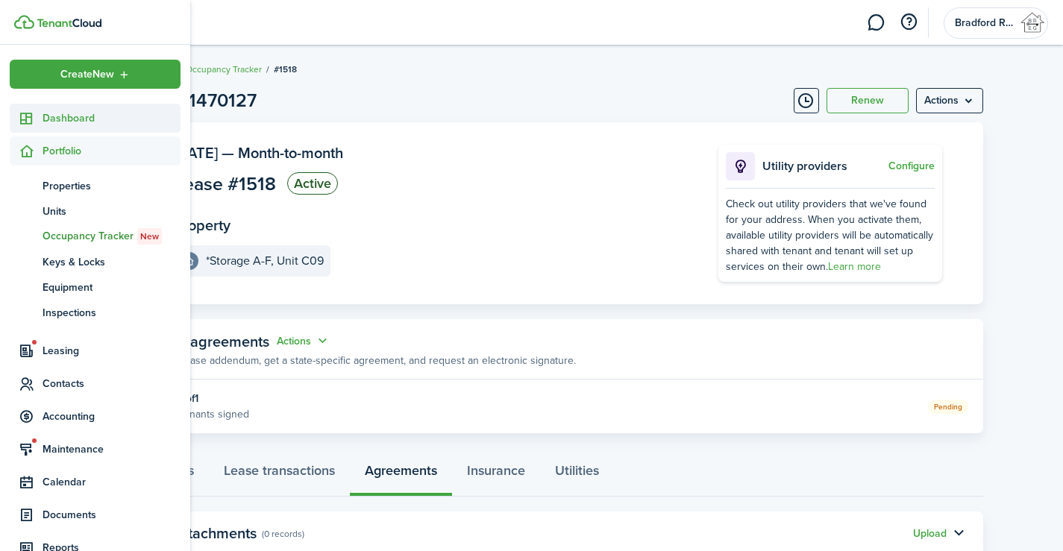
click at [45, 123] on span "Dashboard" at bounding box center [112, 118] width 138 height 16
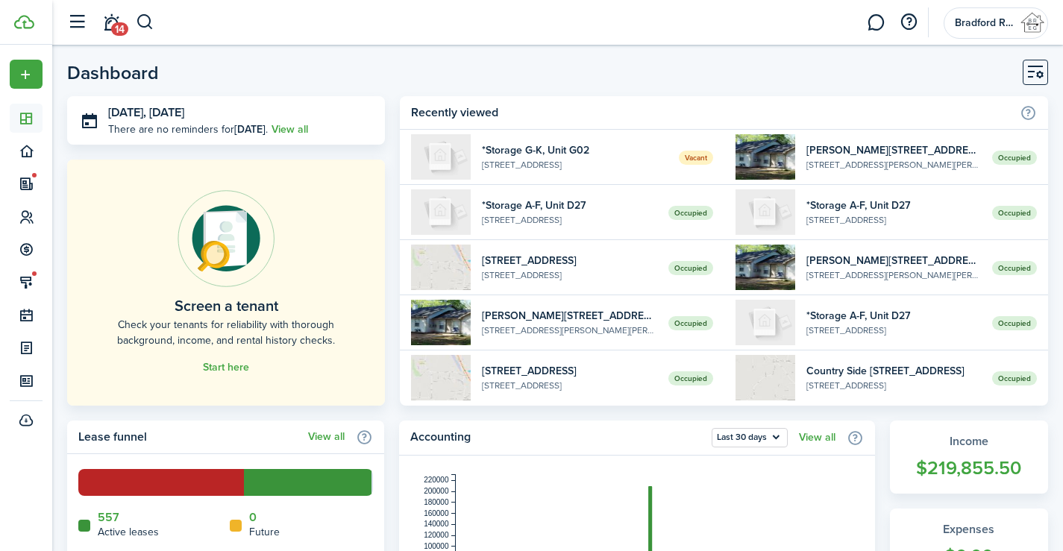
click at [883, 25] on link at bounding box center [876, 23] width 28 height 38
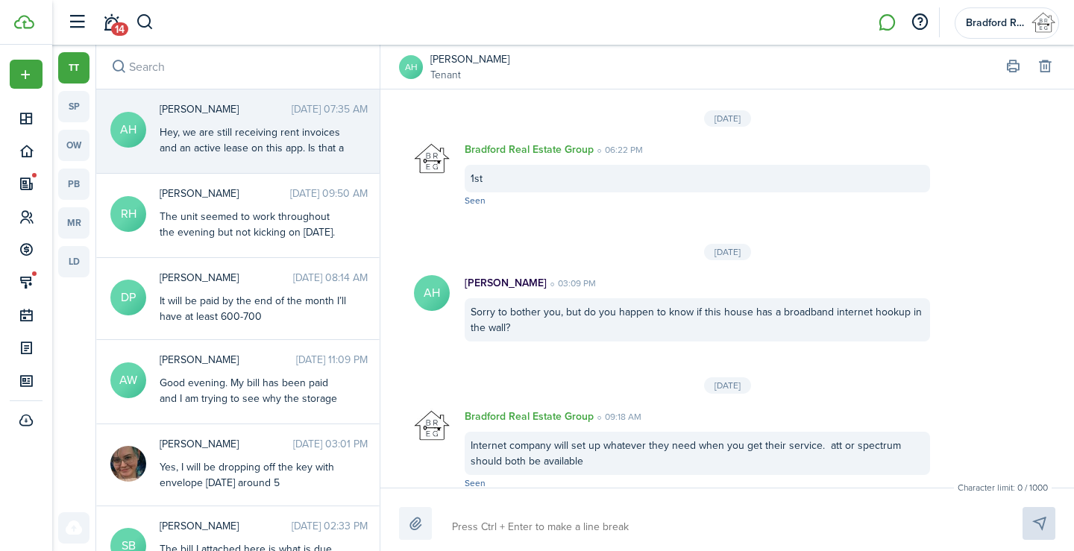
scroll to position [2000, 0]
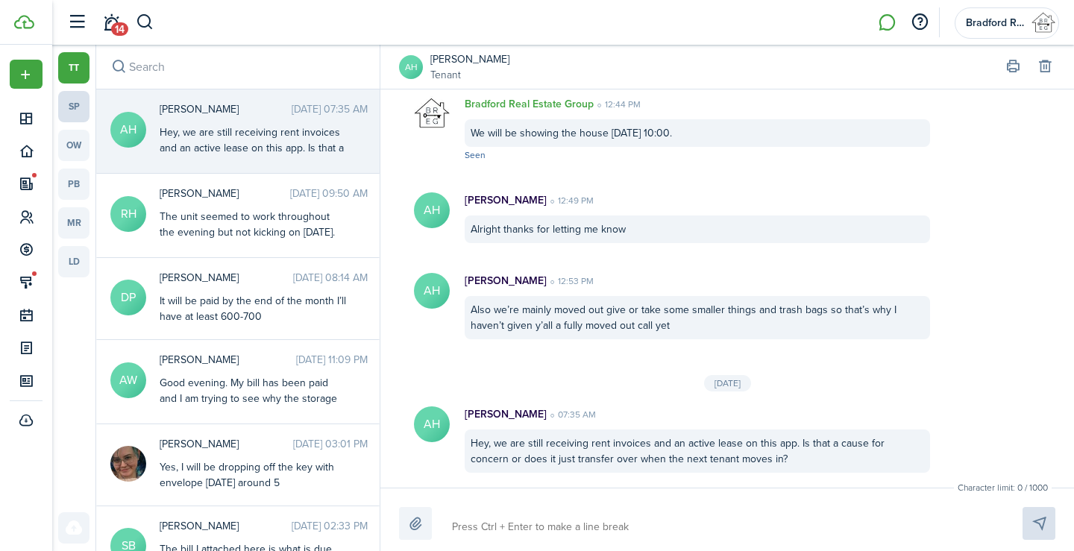
click at [84, 107] on link "sp" at bounding box center [73, 106] width 31 height 31
